Goal: Task Accomplishment & Management: Complete application form

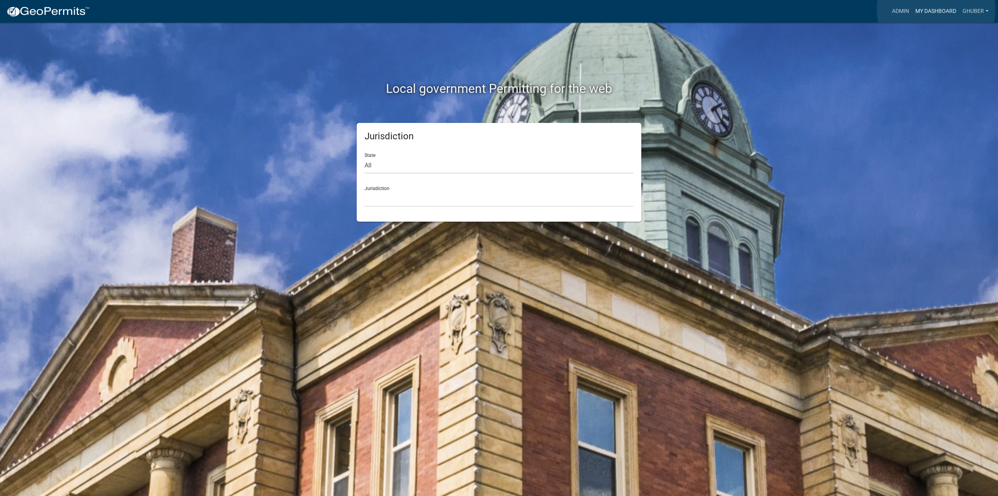
click at [936, 9] on link "My Dashboard" at bounding box center [936, 11] width 47 height 15
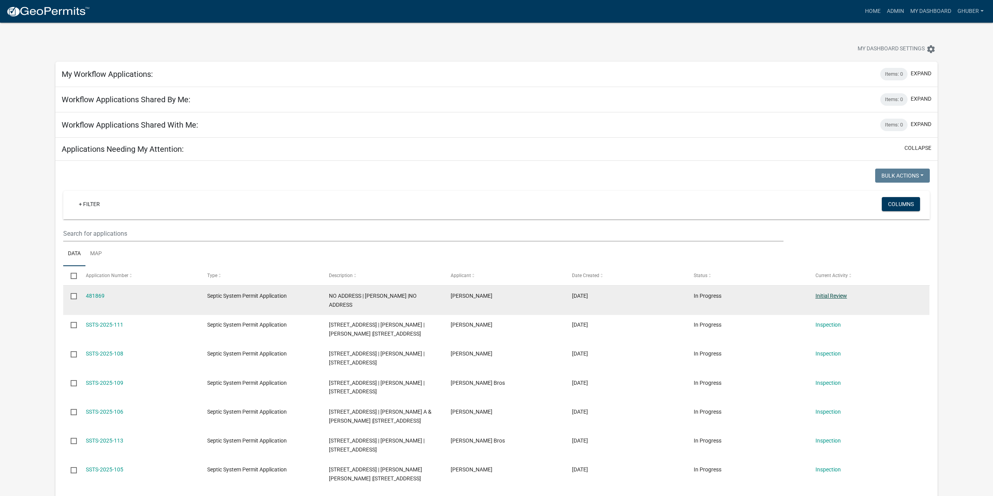
click at [830, 296] on link "Initial Review" at bounding box center [831, 295] width 32 height 6
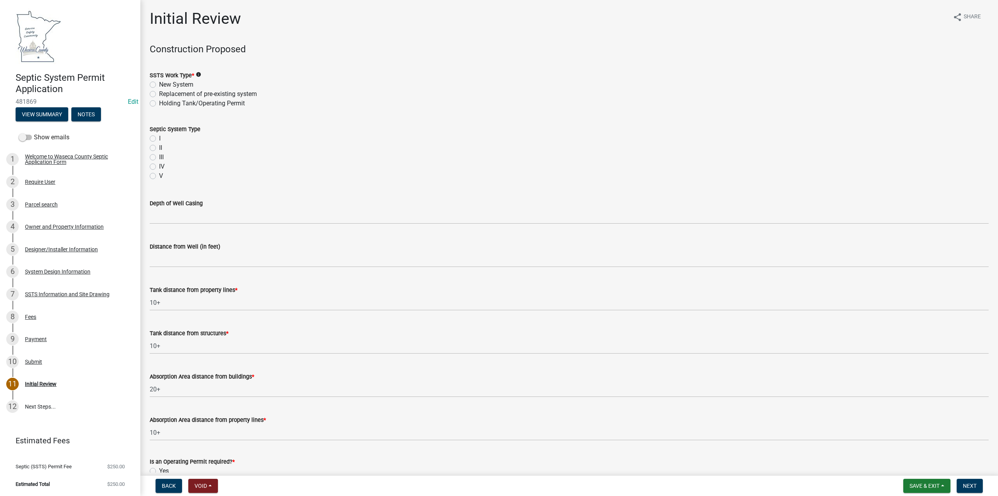
click at [159, 95] on label "Replacement of pre-existing system" at bounding box center [208, 93] width 98 height 9
click at [159, 94] on input "Replacement of pre-existing system" at bounding box center [161, 91] width 5 height 5
radio input "true"
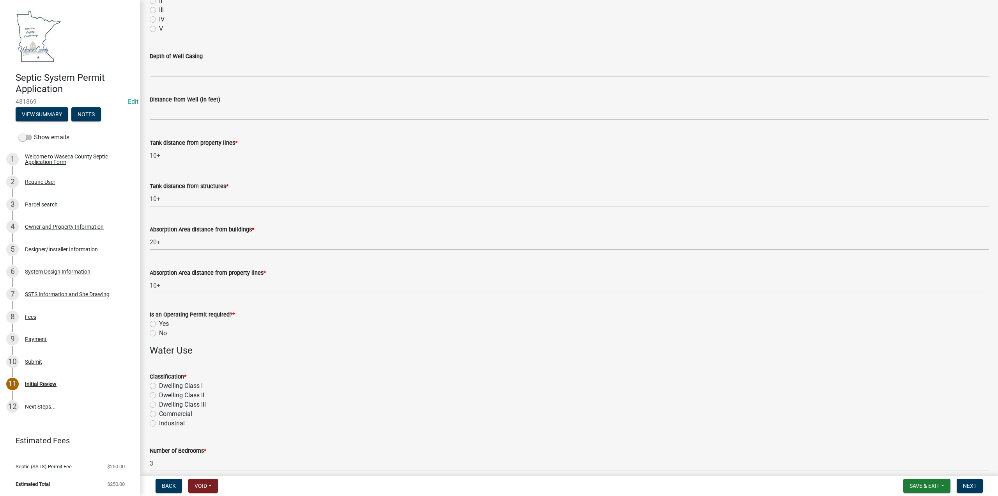
scroll to position [156, 0]
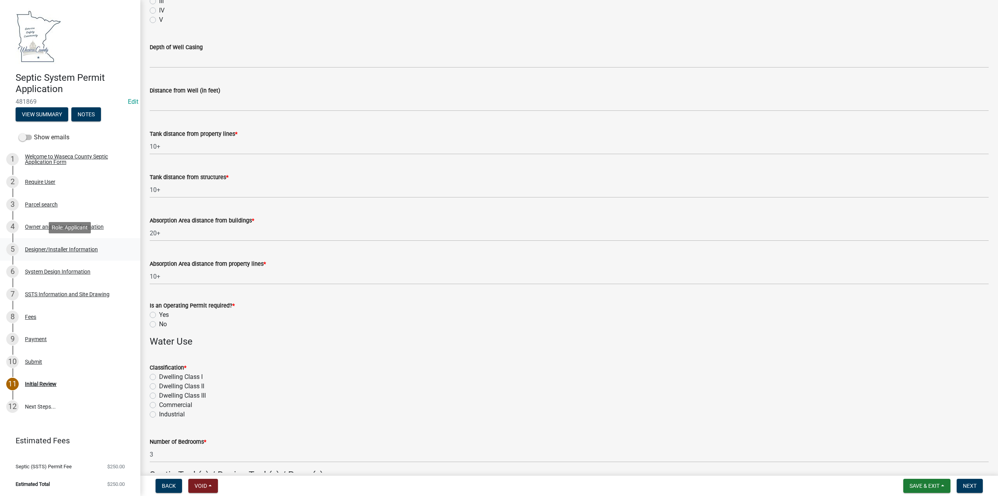
click at [54, 247] on div "Designer/Installer Information" at bounding box center [61, 248] width 73 height 5
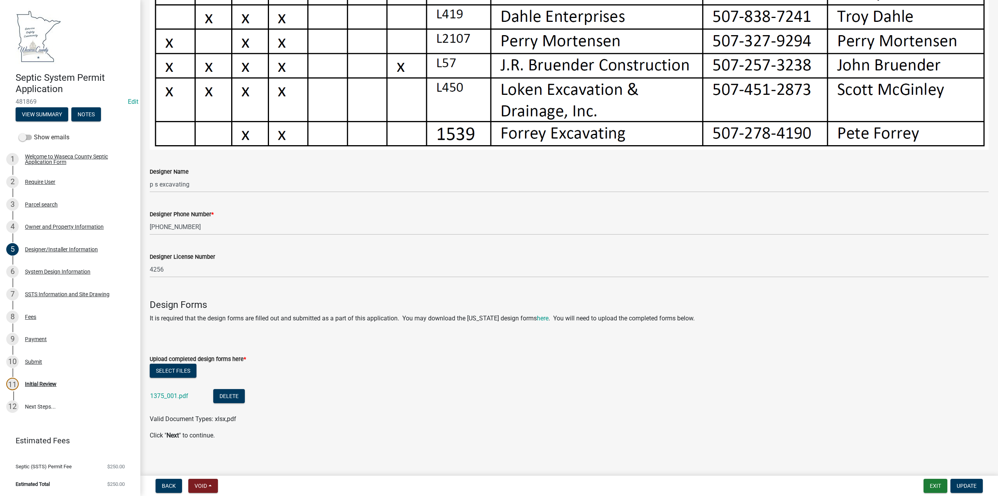
scroll to position [462, 0]
click at [175, 367] on button "Select files" at bounding box center [173, 370] width 47 height 14
click at [965, 484] on span "Update" at bounding box center [967, 485] width 20 height 6
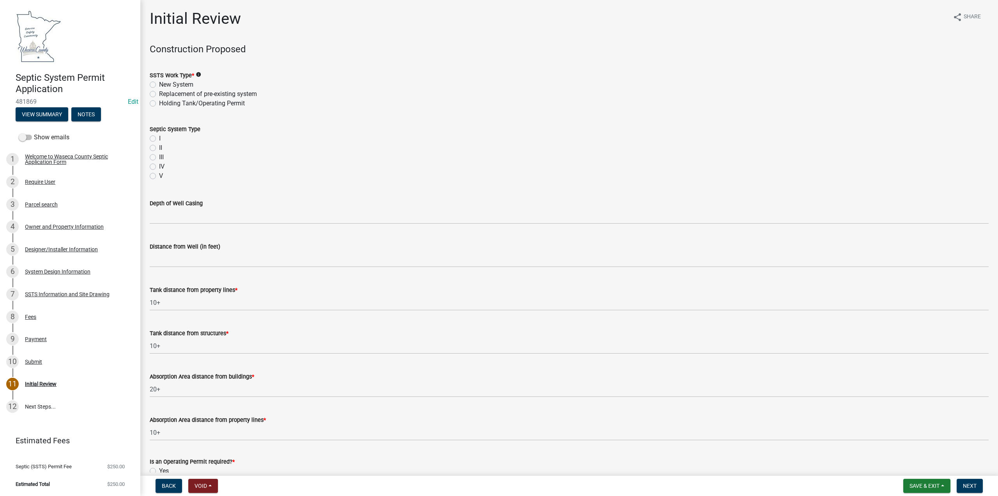
click at [159, 95] on label "Replacement of pre-existing system" at bounding box center [208, 93] width 98 height 9
click at [159, 94] on input "Replacement of pre-existing system" at bounding box center [161, 91] width 5 height 5
radio input "true"
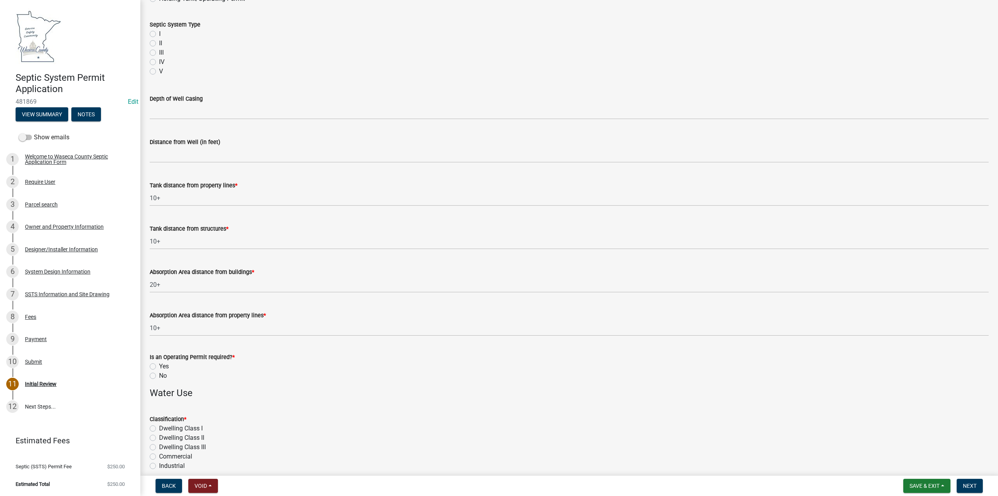
scroll to position [117, 0]
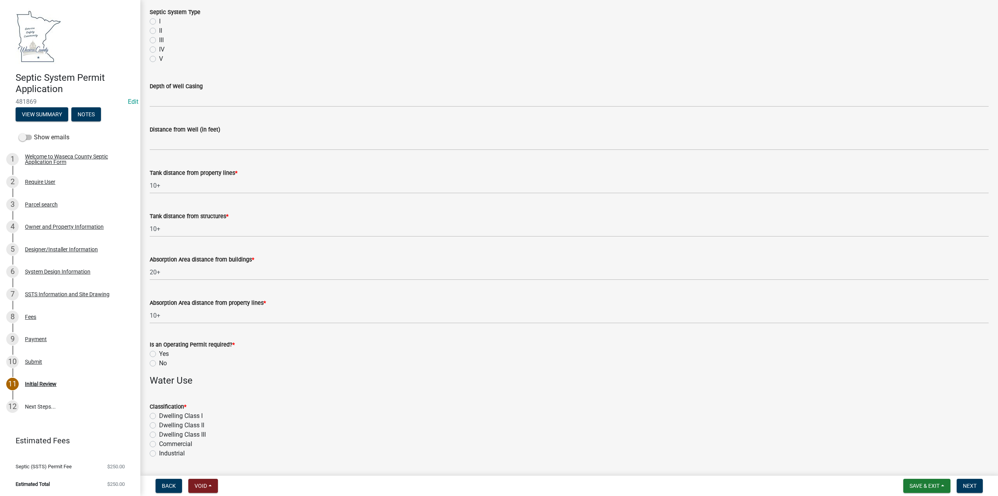
click at [159, 363] on label "No" at bounding box center [163, 362] width 8 height 9
click at [159, 363] on input "No" at bounding box center [161, 360] width 5 height 5
radio input "true"
click at [159, 415] on label "Dwelling CIass I" at bounding box center [181, 415] width 44 height 9
click at [159, 415] on input "Dwelling CIass I" at bounding box center [161, 413] width 5 height 5
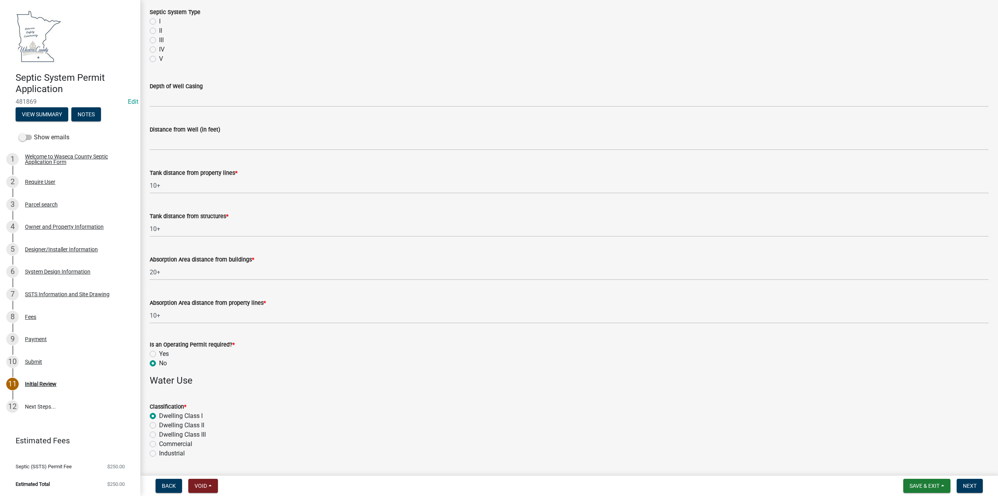
radio input "true"
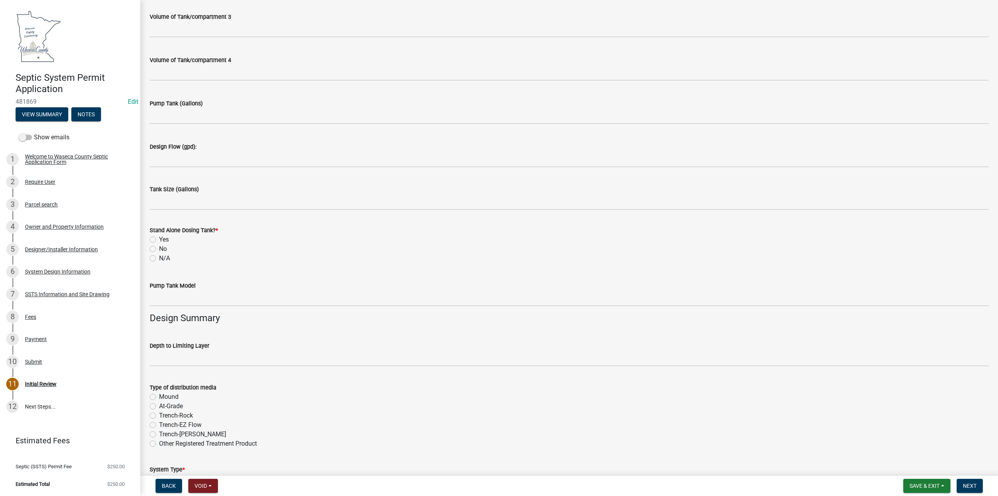
scroll to position [858, 0]
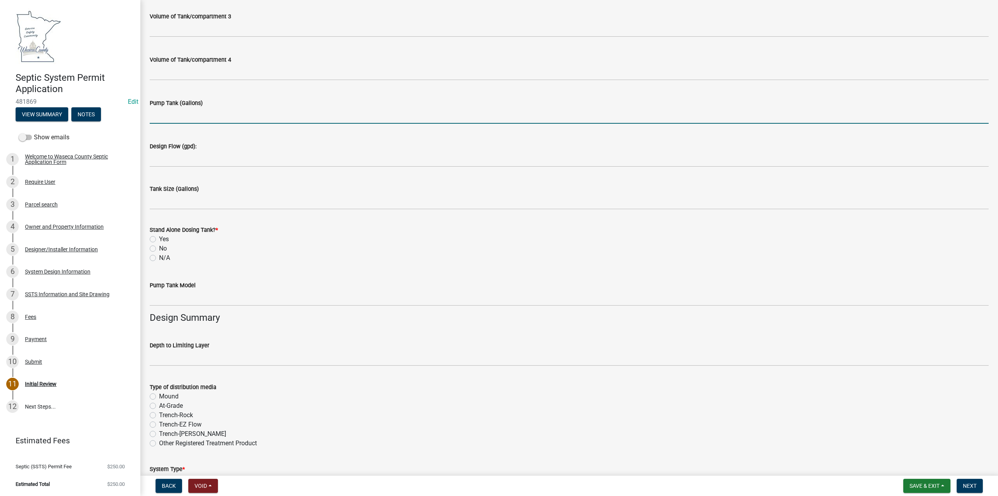
click at [166, 119] on input "Pump Tank (Gallons)" at bounding box center [569, 116] width 839 height 16
type input "750"
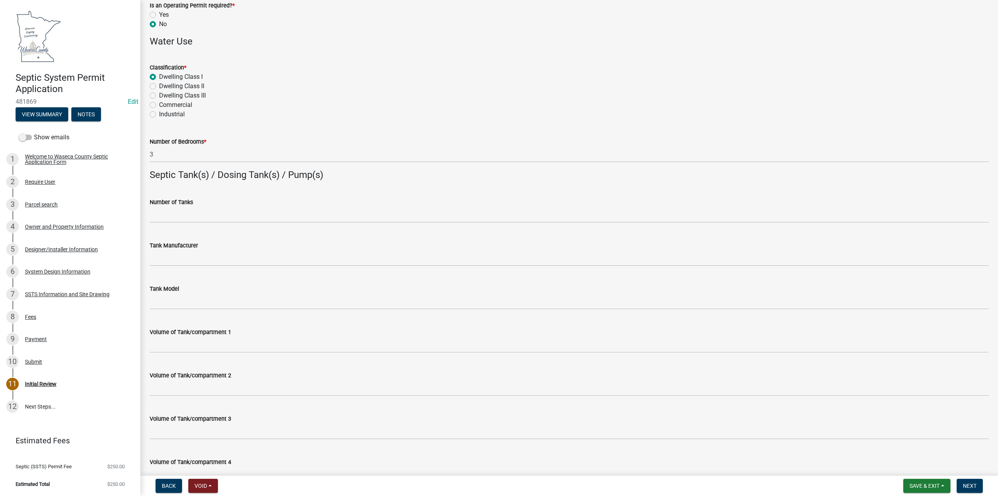
scroll to position [234, 0]
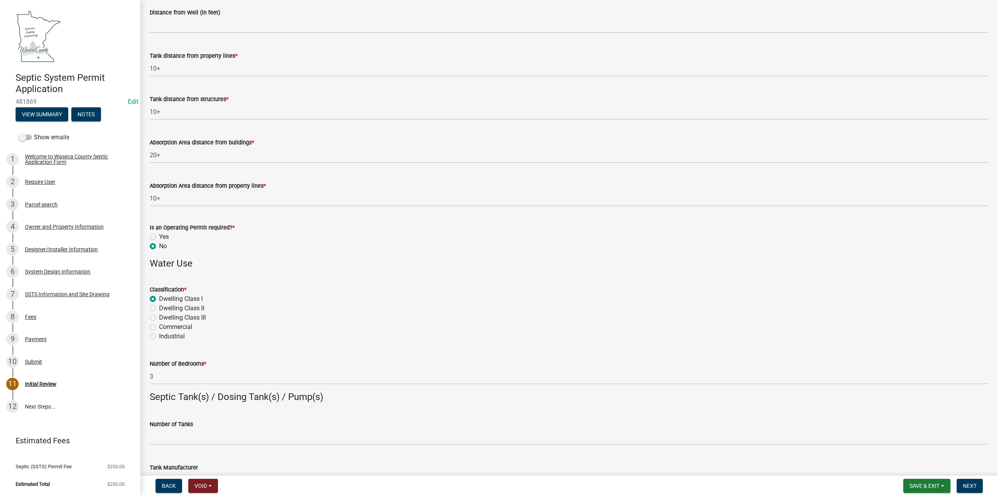
type input "600"
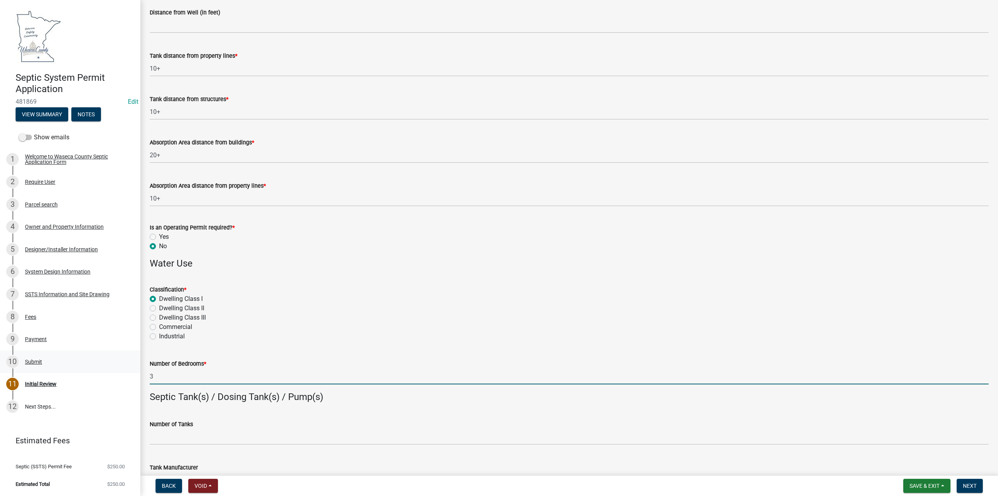
drag, startPoint x: 176, startPoint y: 371, endPoint x: 91, endPoint y: 367, distance: 85.5
click at [89, 368] on div "Septic System Permit Application 481869 Edit View Summary Notes Show emails 1 W…" at bounding box center [499, 248] width 998 height 496
type input "4"
click at [175, 390] on wm-data-entity-input "Number of Bedrooms * 4" at bounding box center [569, 369] width 839 height 43
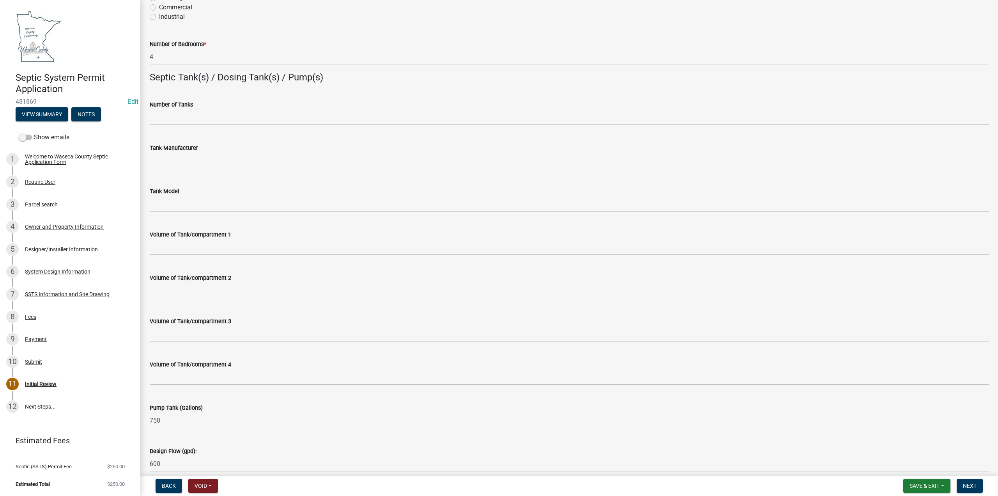
scroll to position [546, 0]
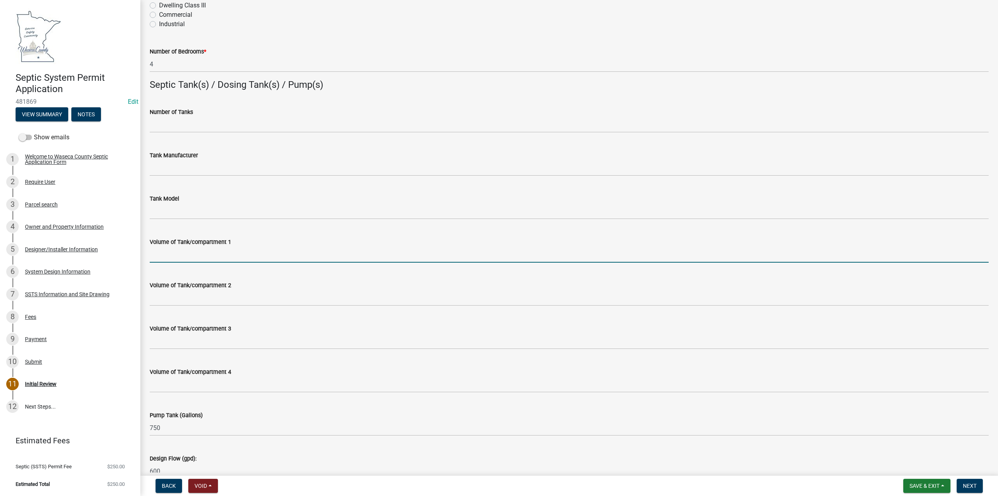
click at [192, 247] on input "Volume of Tank/compartment 1" at bounding box center [569, 254] width 839 height 16
type input "1500"
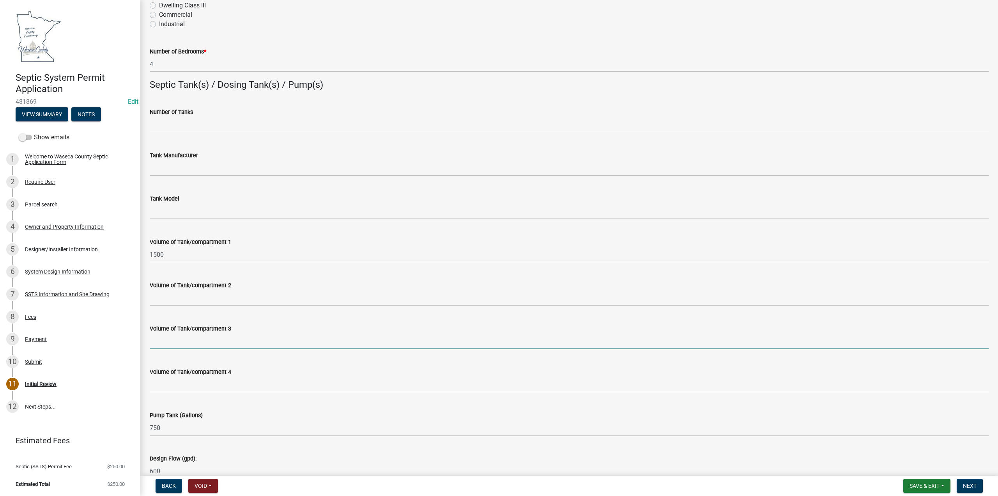
click at [187, 336] on input "Volume of Tank/compartment 3" at bounding box center [569, 341] width 839 height 16
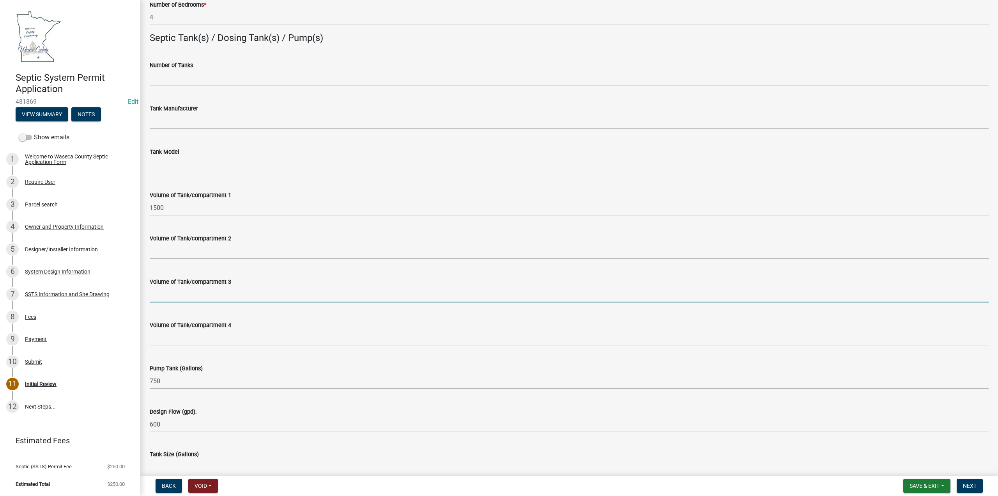
scroll to position [780, 0]
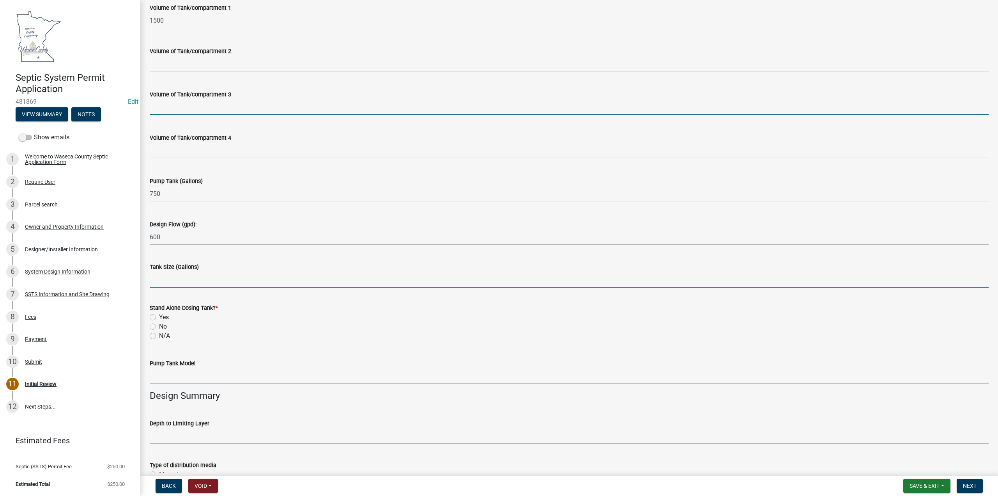
click at [181, 282] on input "Tank Size (Gallons)" at bounding box center [569, 279] width 839 height 16
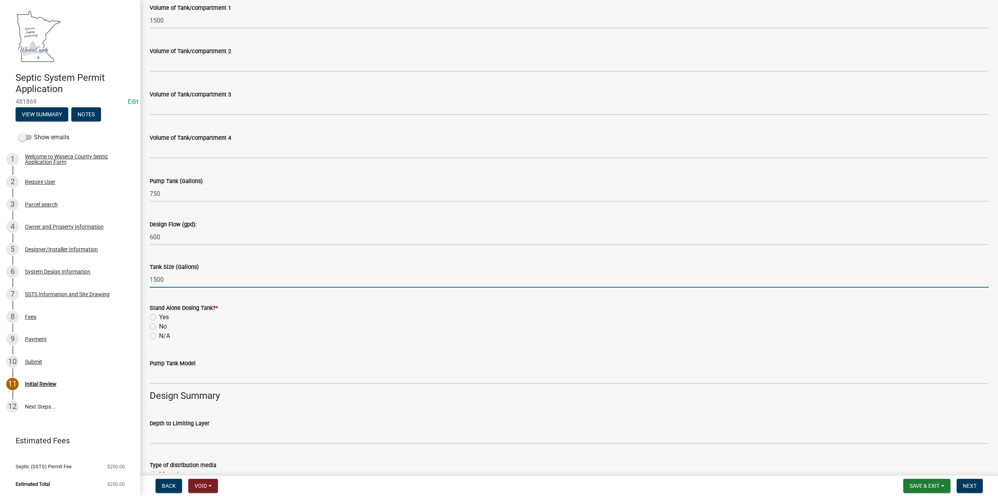
type input "1500"
click at [159, 316] on label "Yes" at bounding box center [164, 316] width 10 height 9
click at [159, 316] on input "Yes" at bounding box center [161, 314] width 5 height 5
radio input "true"
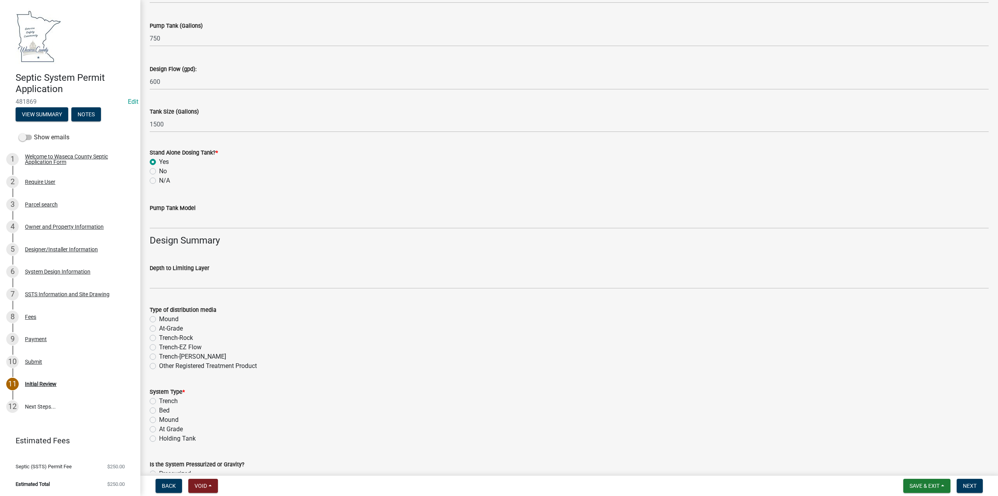
scroll to position [936, 0]
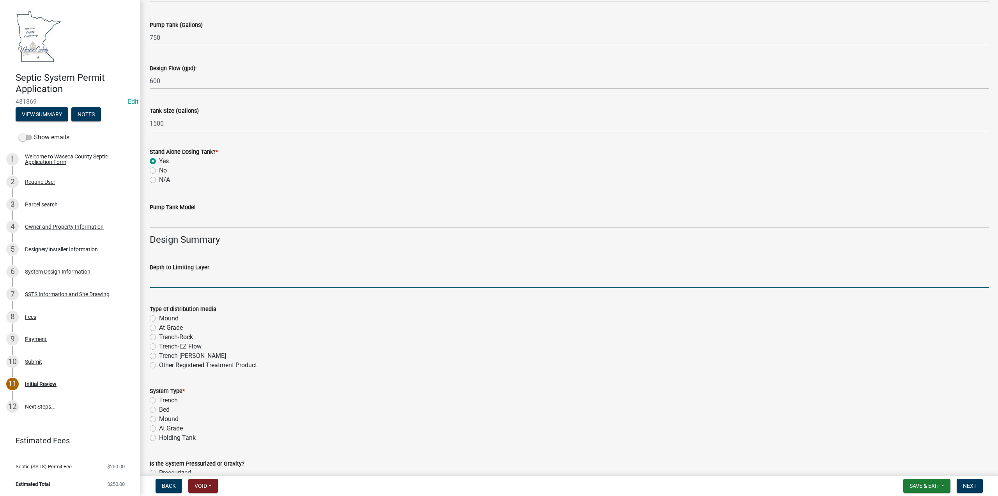
click at [160, 281] on input "text" at bounding box center [569, 280] width 839 height 16
type input "26"
click at [159, 417] on label "Mound" at bounding box center [168, 418] width 19 height 9
click at [159, 417] on input "Mound" at bounding box center [161, 416] width 5 height 5
radio input "true"
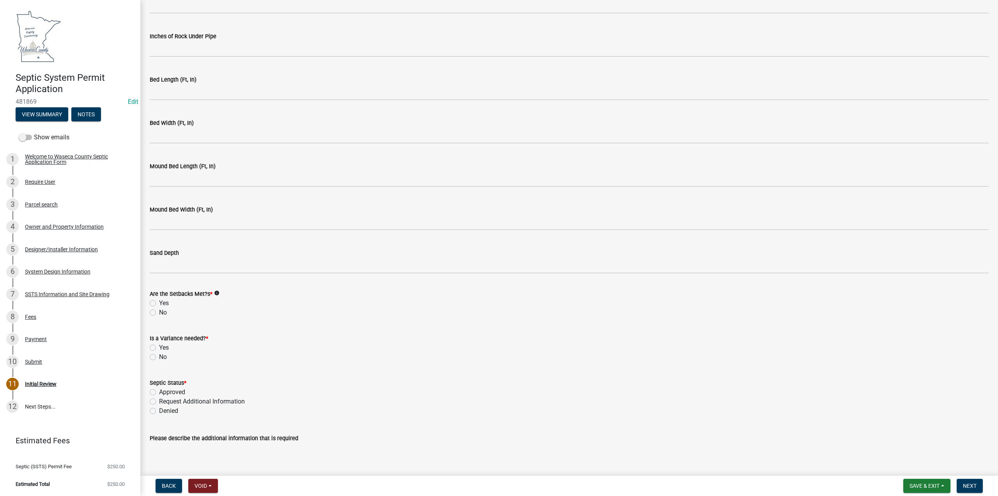
scroll to position [1560, 0]
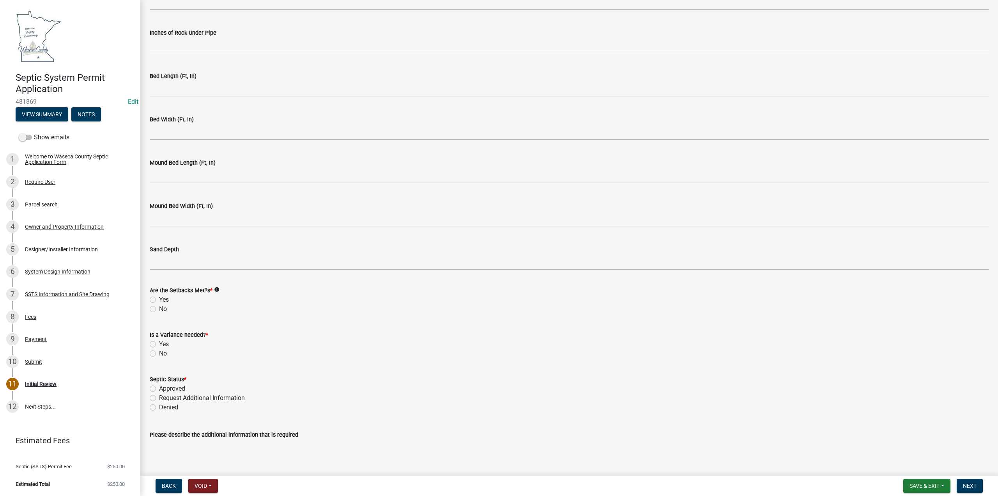
click at [159, 299] on label "Yes" at bounding box center [164, 299] width 10 height 9
click at [159, 299] on input "Yes" at bounding box center [161, 297] width 5 height 5
radio input "true"
click at [159, 353] on label "No" at bounding box center [163, 353] width 8 height 9
click at [159, 353] on input "No" at bounding box center [161, 351] width 5 height 5
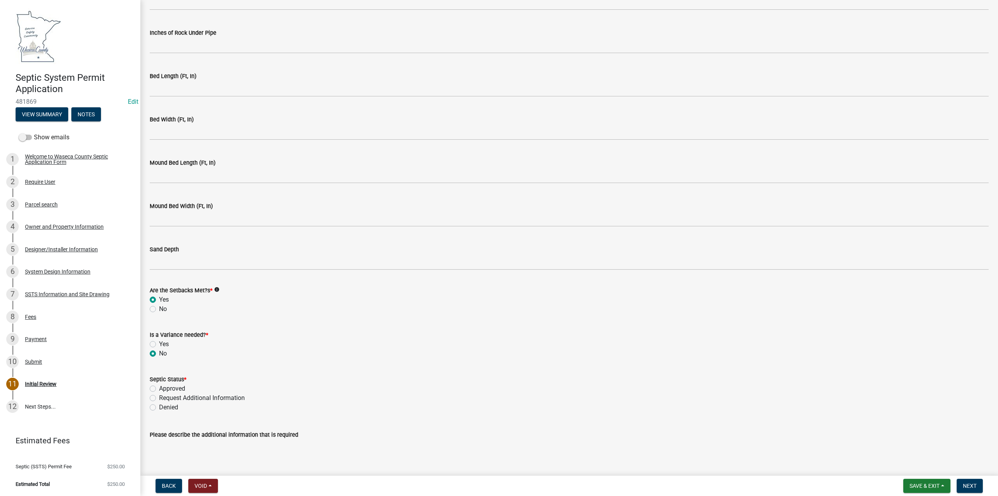
radio input "true"
click at [159, 389] on label "Approved" at bounding box center [172, 388] width 26 height 9
click at [159, 389] on input "Approved" at bounding box center [161, 386] width 5 height 5
radio input "true"
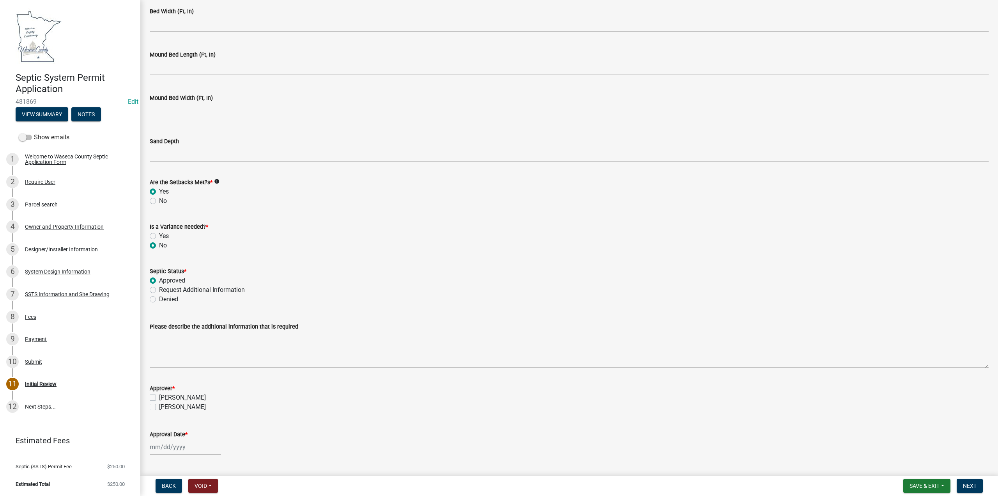
scroll to position [1688, 0]
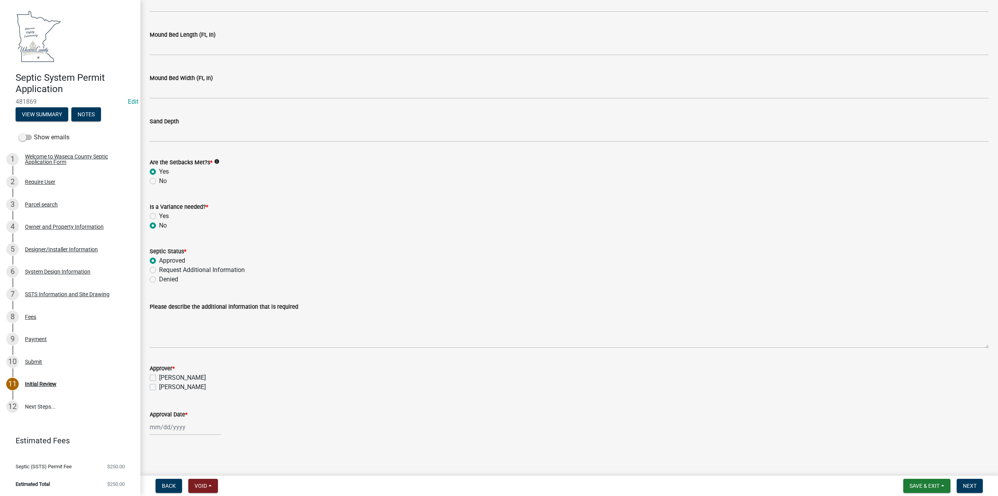
click at [159, 376] on label "[PERSON_NAME]" at bounding box center [182, 377] width 47 height 9
click at [159, 376] on input "[PERSON_NAME]" at bounding box center [161, 375] width 5 height 5
checkbox input "true"
checkbox input "false"
click at [167, 428] on div at bounding box center [185, 427] width 71 height 16
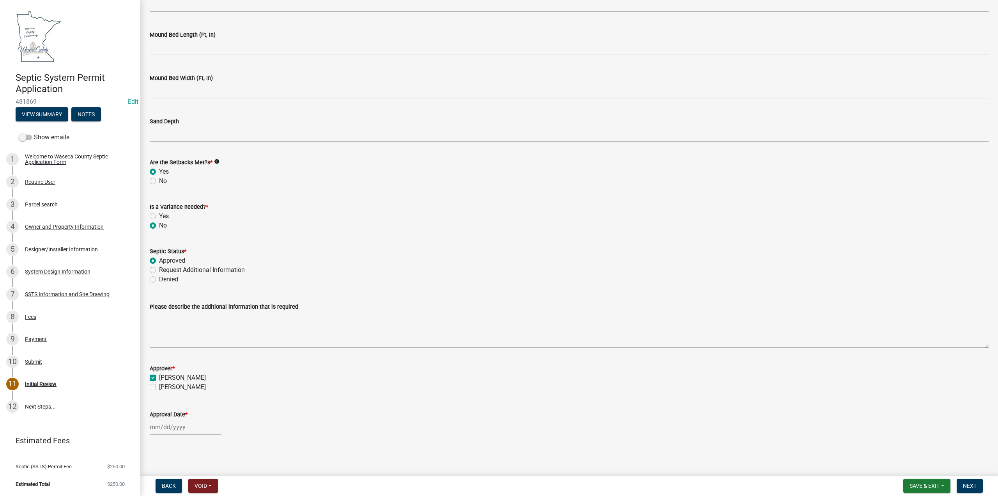
select select "9"
select select "2025"
click at [207, 372] on div "19" at bounding box center [207, 373] width 12 height 12
type input "[DATE]"
click at [967, 482] on span "Next" at bounding box center [970, 485] width 14 height 6
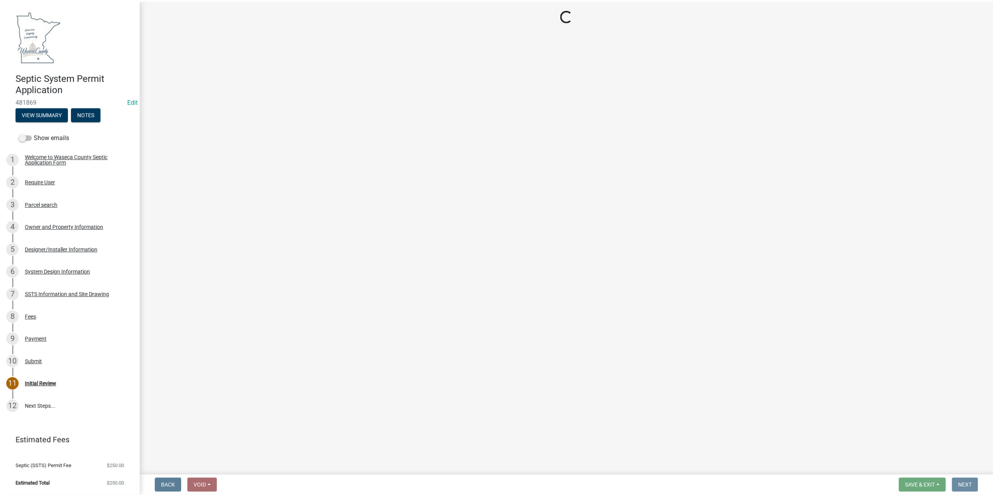
scroll to position [0, 0]
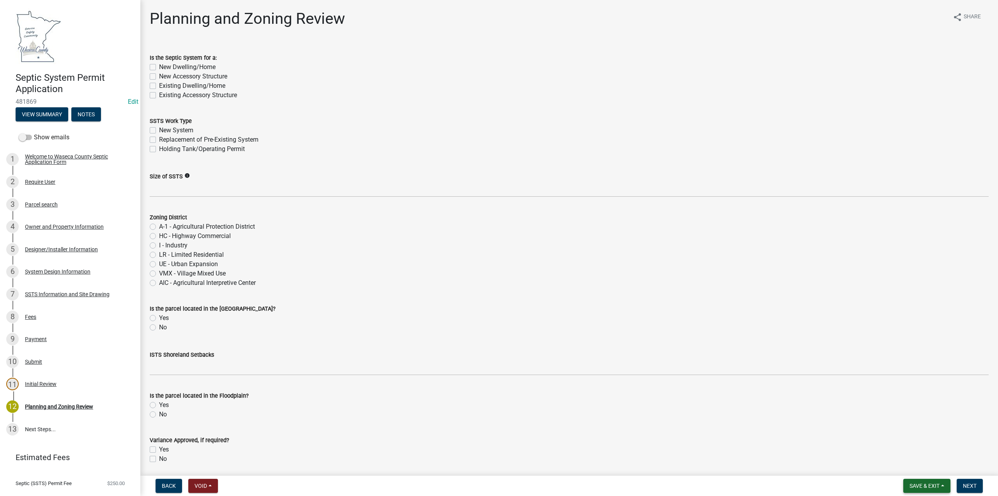
click at [920, 483] on span "Save & Exit" at bounding box center [925, 485] width 30 height 6
click at [916, 465] on button "Save & Exit" at bounding box center [919, 465] width 62 height 19
